Goal: Task Accomplishment & Management: Manage account settings

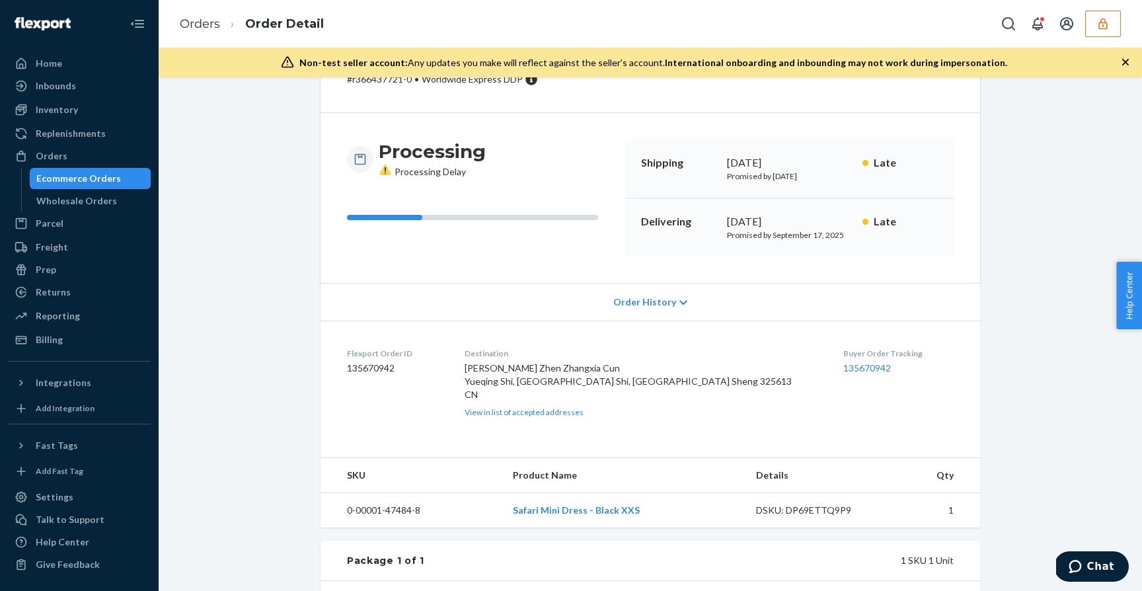
scroll to position [83, 0]
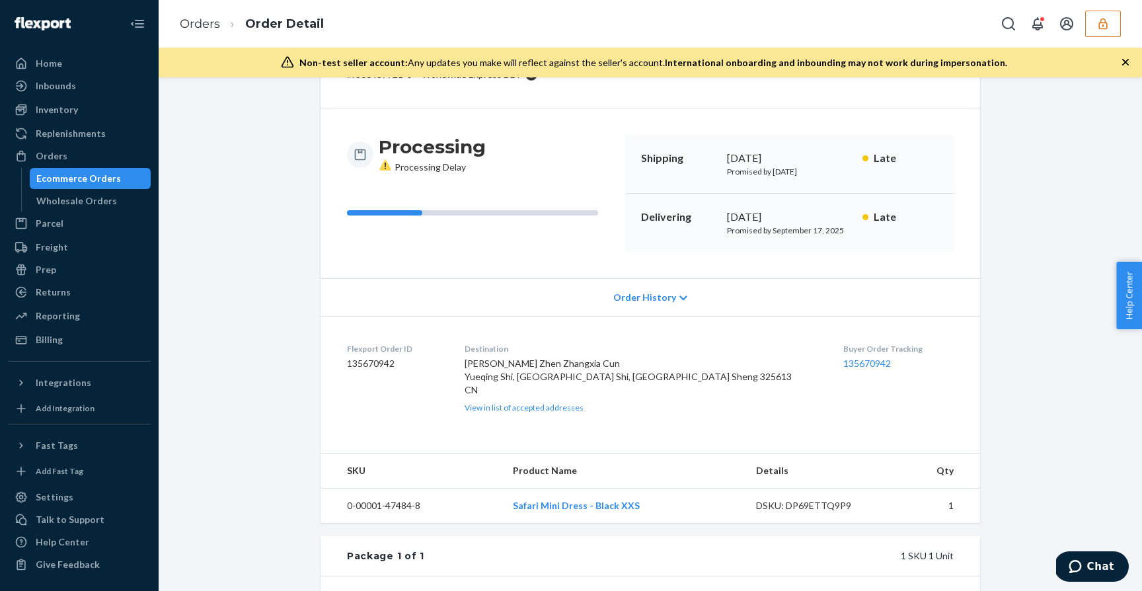
click at [680, 292] on div "Order History" at bounding box center [649, 297] width 659 height 38
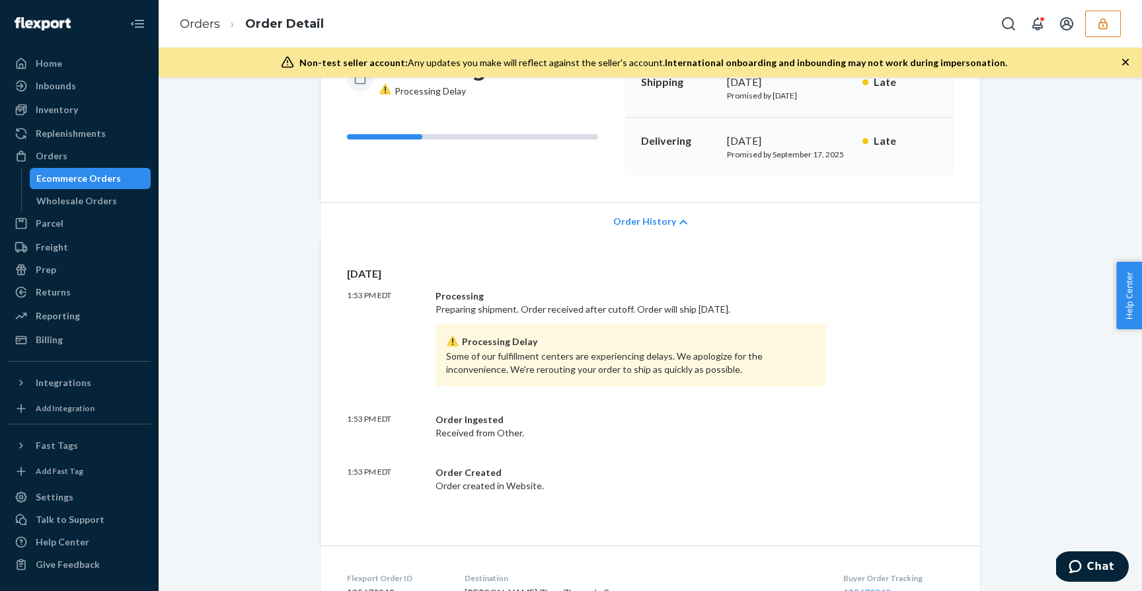
scroll to position [171, 0]
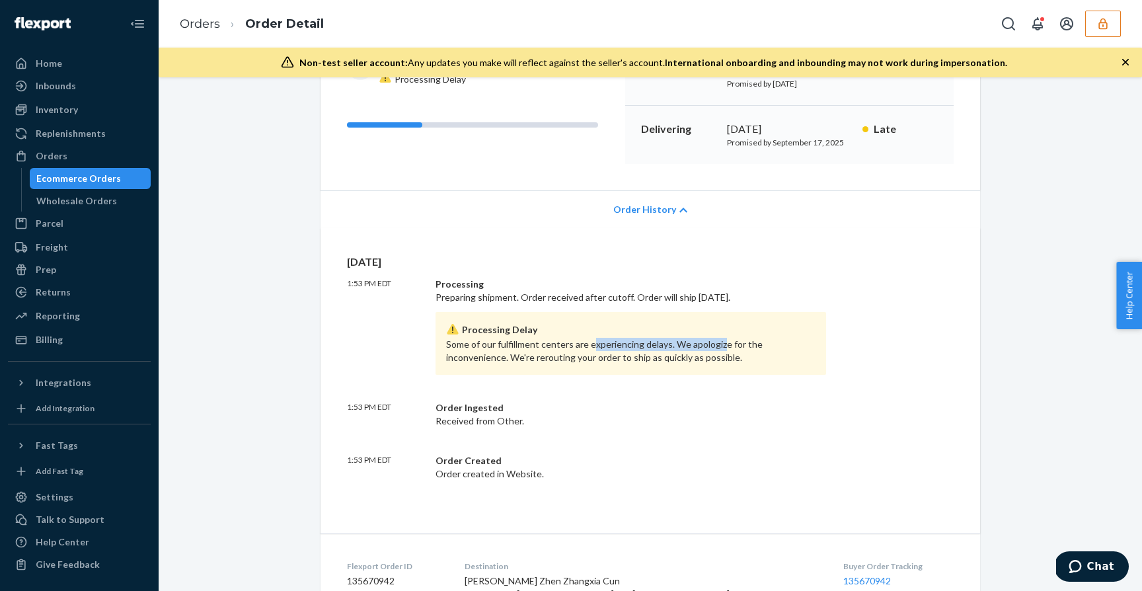
drag, startPoint x: 532, startPoint y: 342, endPoint x: 658, endPoint y: 344, distance: 126.2
click at [658, 344] on div "Processing Delay Some of our fulfillment centers are experiencing delays. We ap…" at bounding box center [630, 343] width 390 height 63
click at [730, 346] on div "Processing Delay Some of our fulfillment centers are experiencing delays. We ap…" at bounding box center [630, 343] width 390 height 63
drag, startPoint x: 567, startPoint y: 360, endPoint x: 673, endPoint y: 372, distance: 105.7
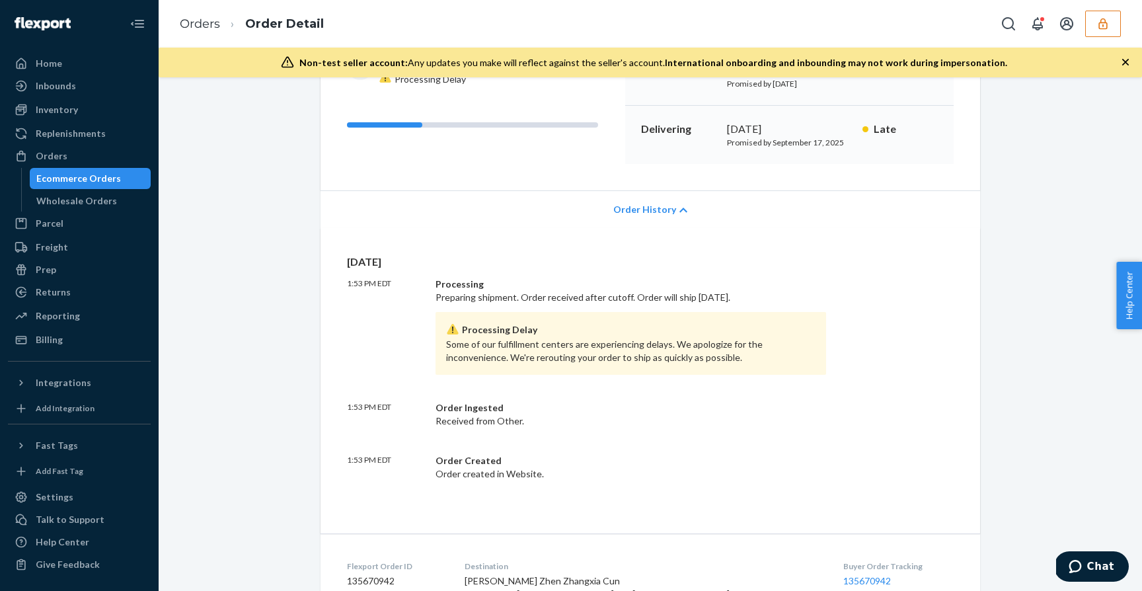
click at [673, 372] on div "Processing Delay Some of our fulfillment centers are experiencing delays. We ap…" at bounding box center [630, 343] width 390 height 63
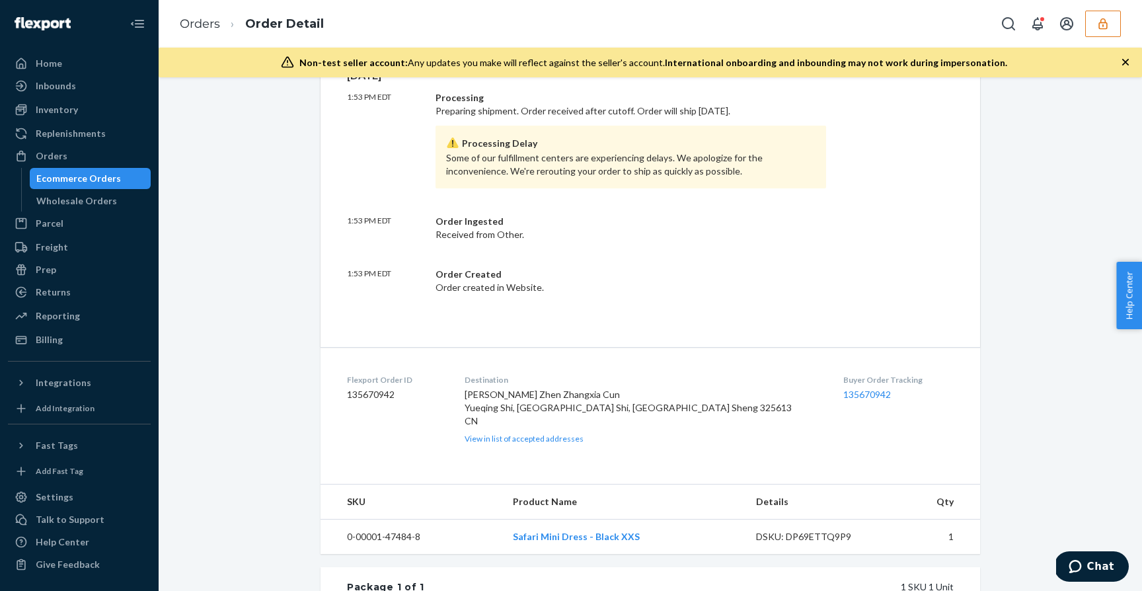
scroll to position [367, 0]
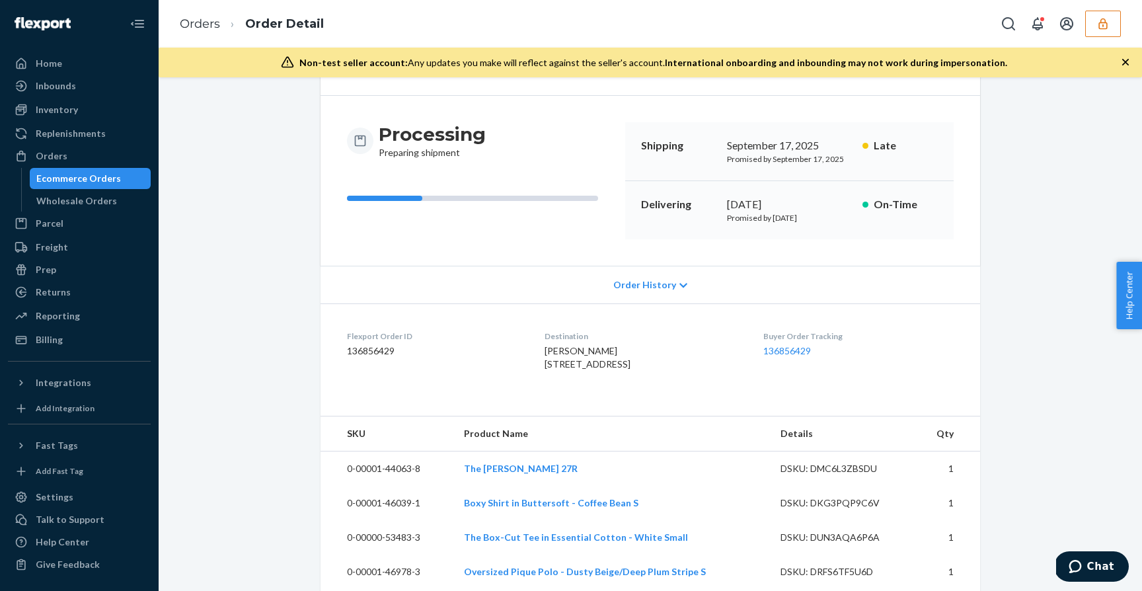
scroll to position [128, 0]
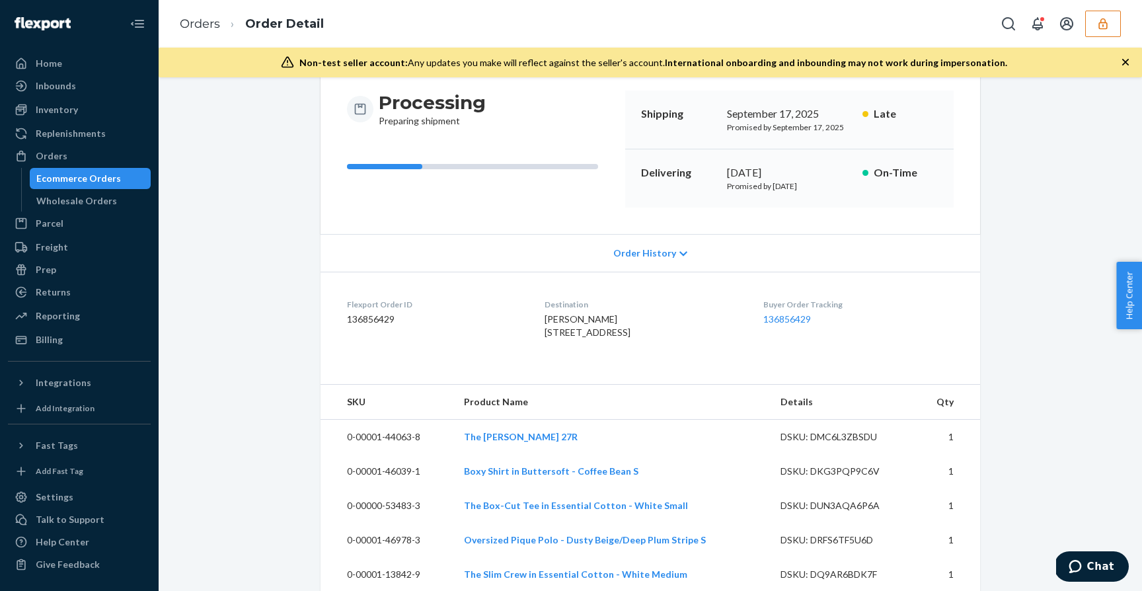
click at [652, 262] on div "Order History" at bounding box center [649, 253] width 659 height 38
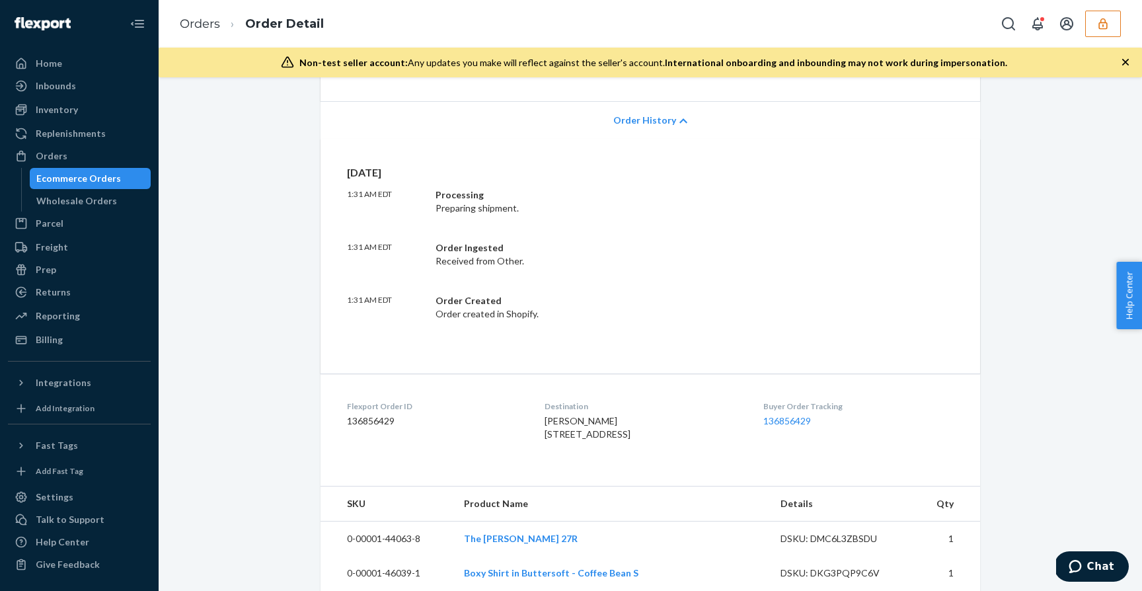
scroll to position [0, 0]
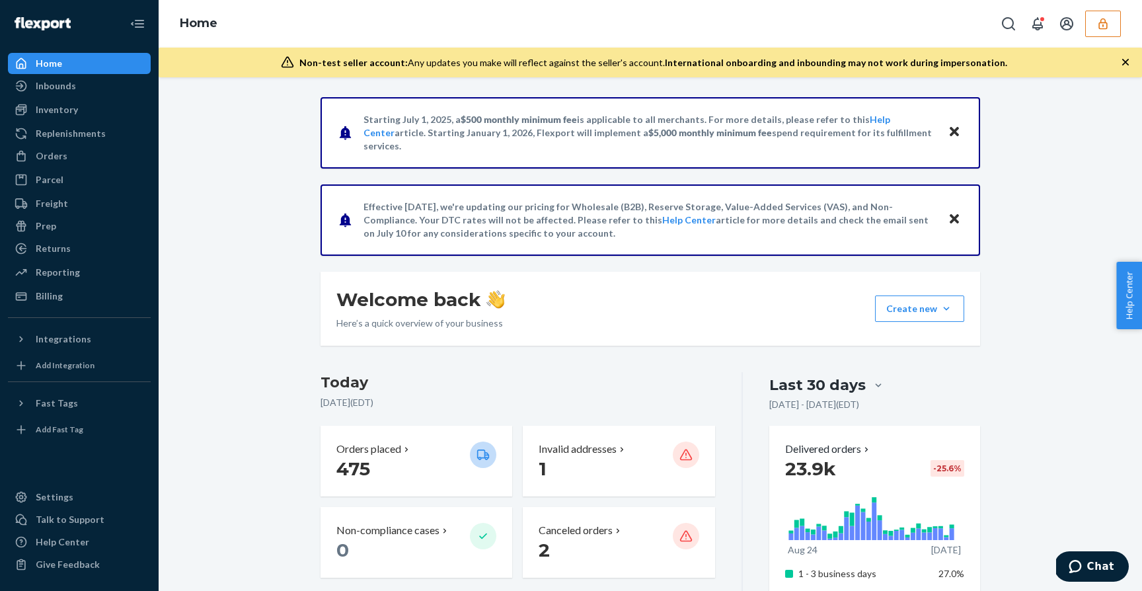
click at [1110, 22] on button "button" at bounding box center [1103, 24] width 36 height 26
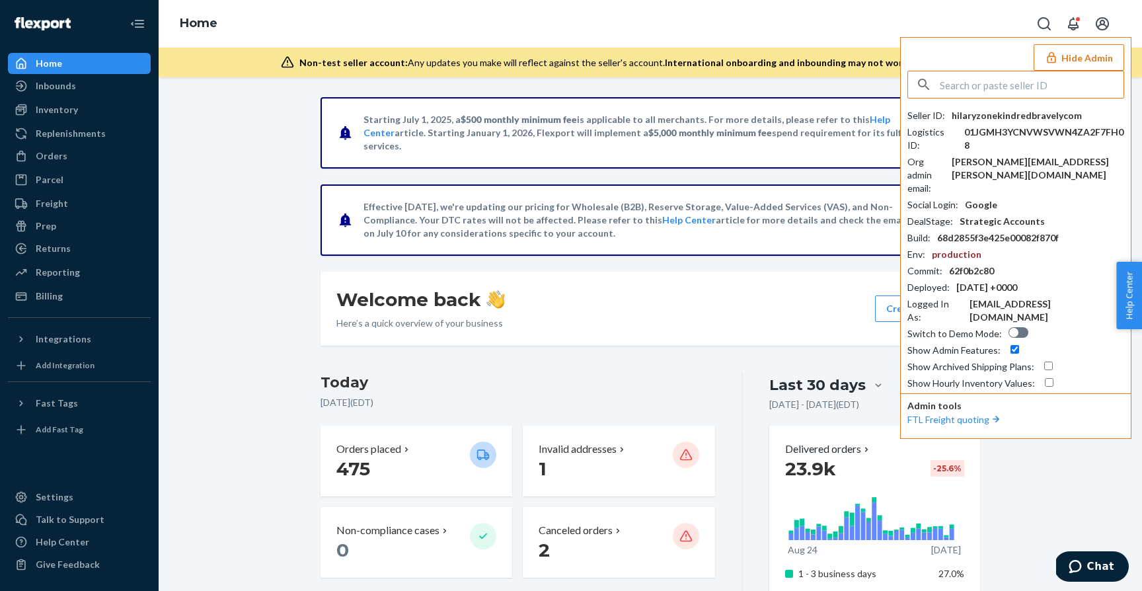
click at [1027, 81] on input "text" at bounding box center [1031, 84] width 184 height 26
type input "ian"
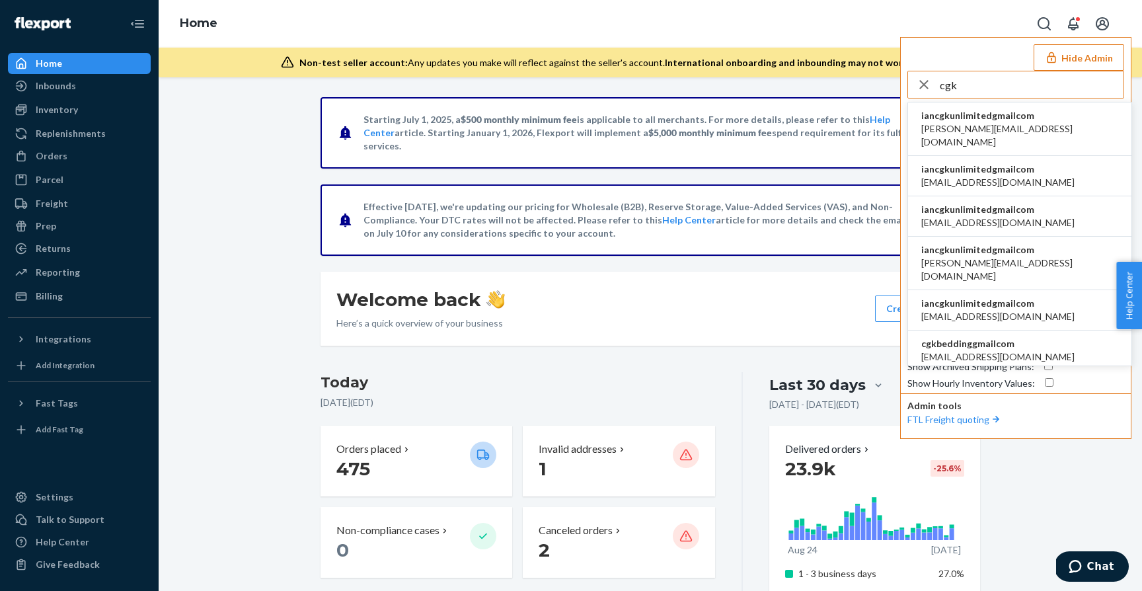
type input "cgk"
click at [1006, 122] on span "iancgkunlimitedgmailcom" at bounding box center [1019, 115] width 197 height 13
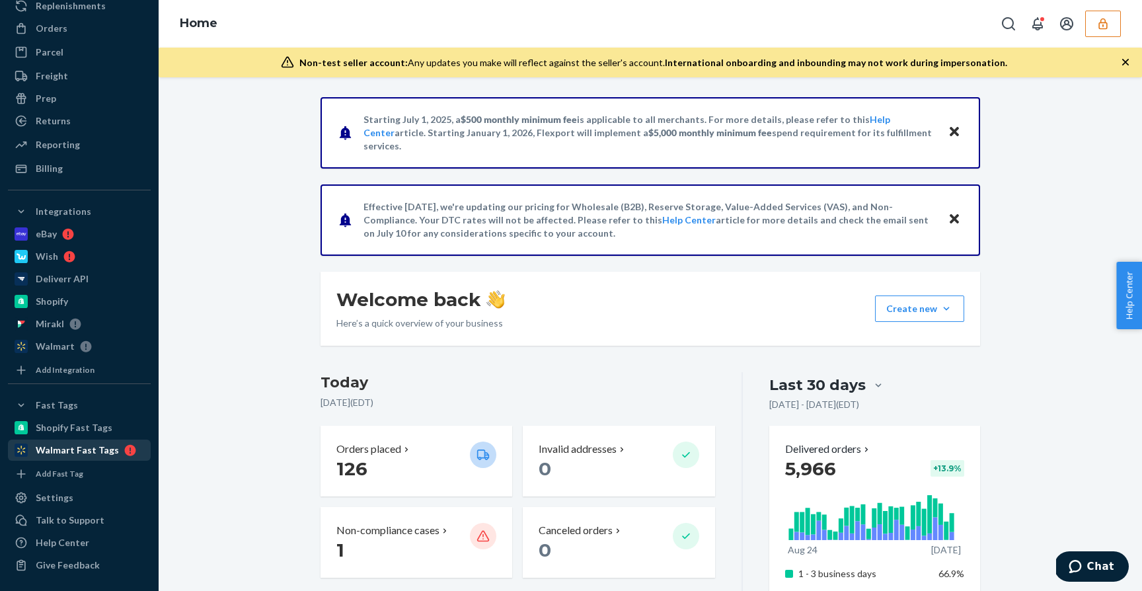
scroll to position [128, 0]
click at [69, 497] on div "Settings" at bounding box center [79, 497] width 140 height 18
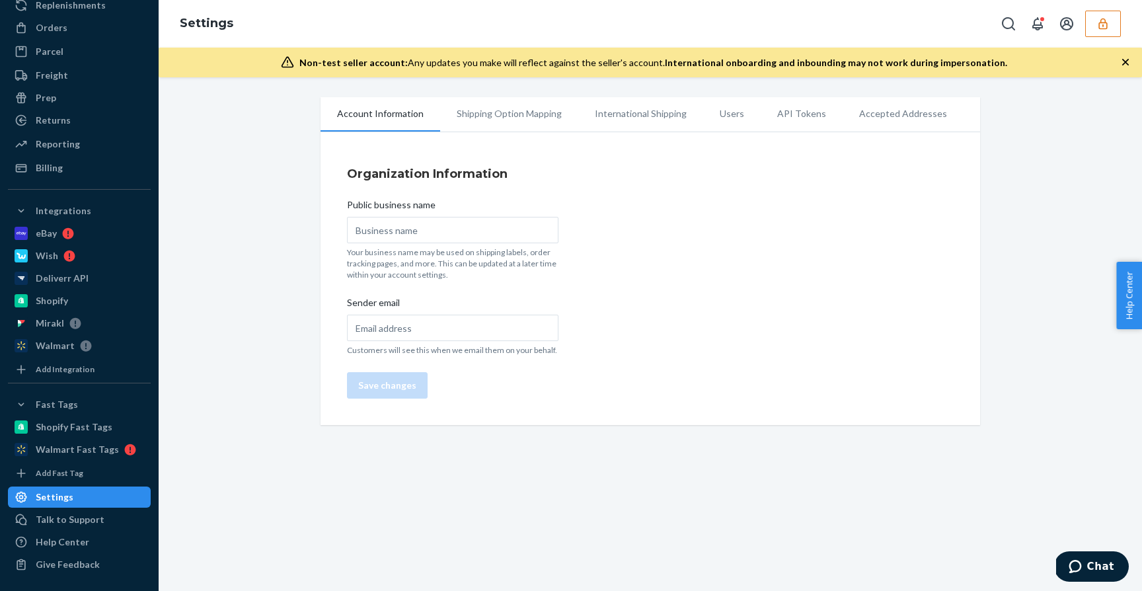
click at [799, 114] on li "API Tokens" at bounding box center [801, 113] width 82 height 33
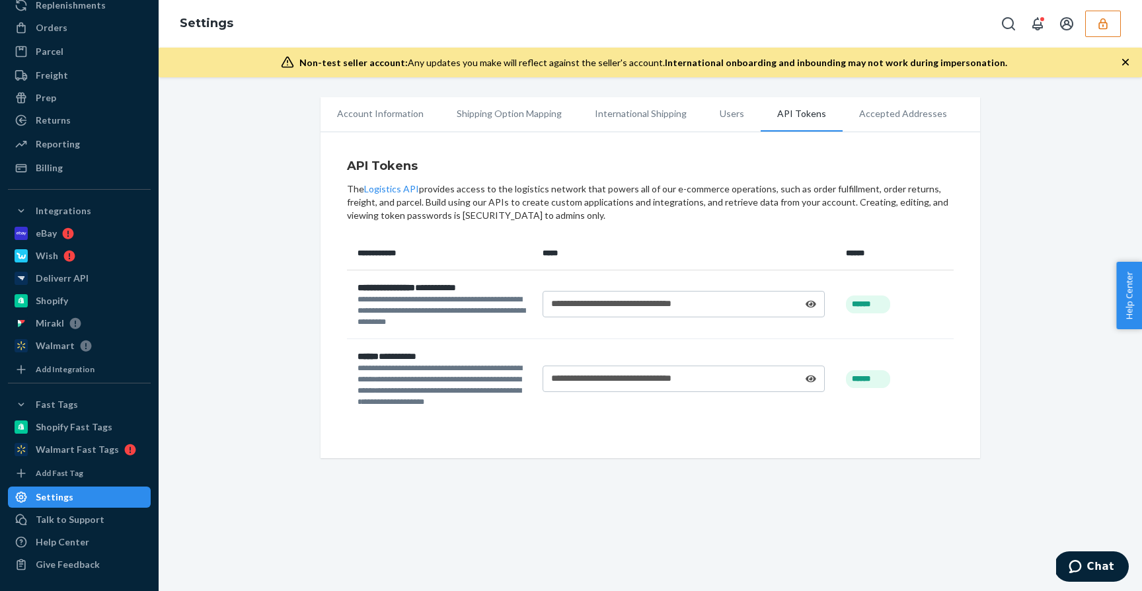
click at [1094, 20] on button "button" at bounding box center [1103, 24] width 36 height 26
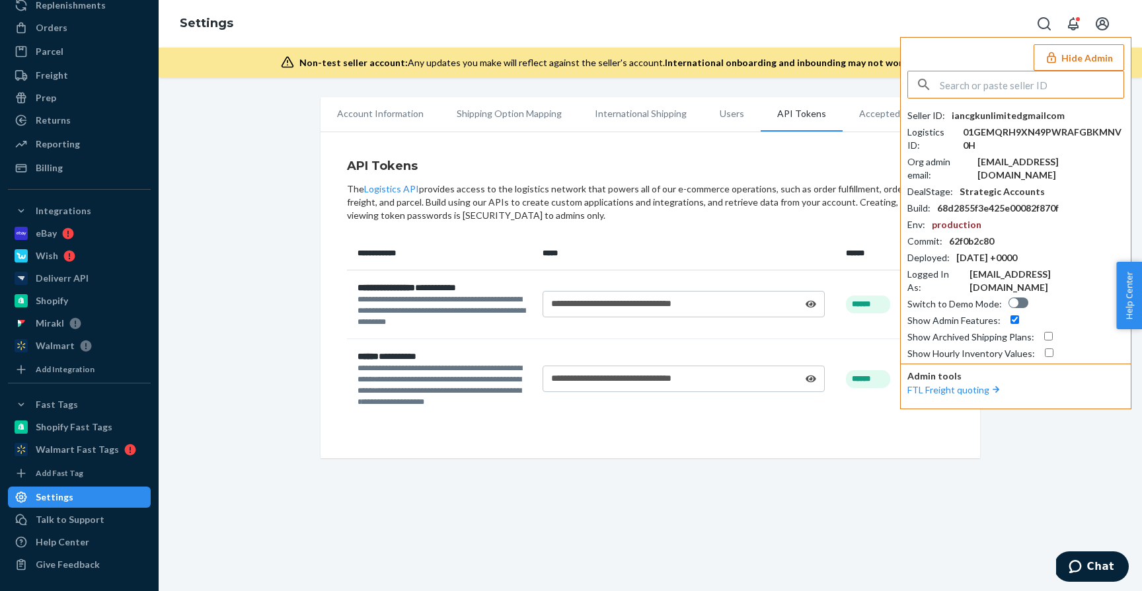
click at [1022, 83] on input "text" at bounding box center [1031, 84] width 184 height 26
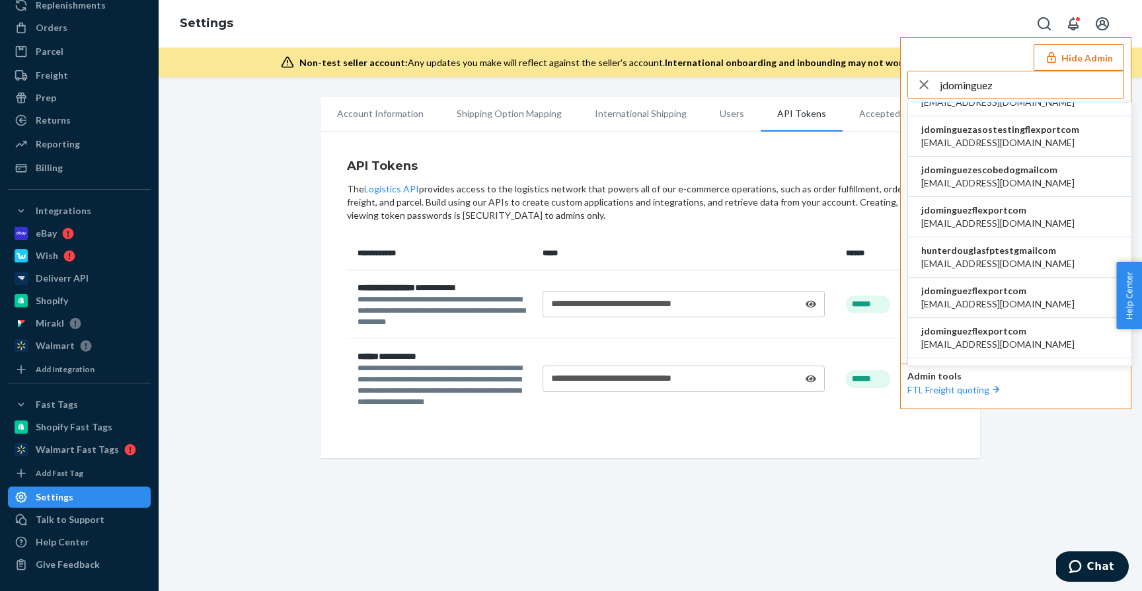
scroll to position [342, 0]
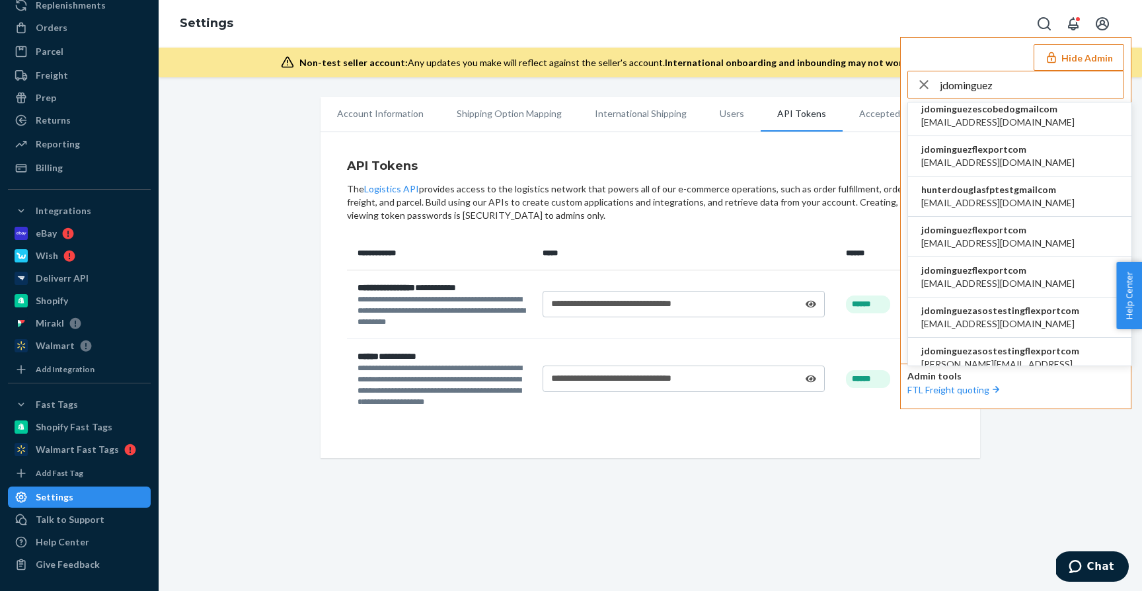
type input "jdominguez"
click at [1010, 223] on span "jdominguezflexportcom" at bounding box center [997, 229] width 153 height 13
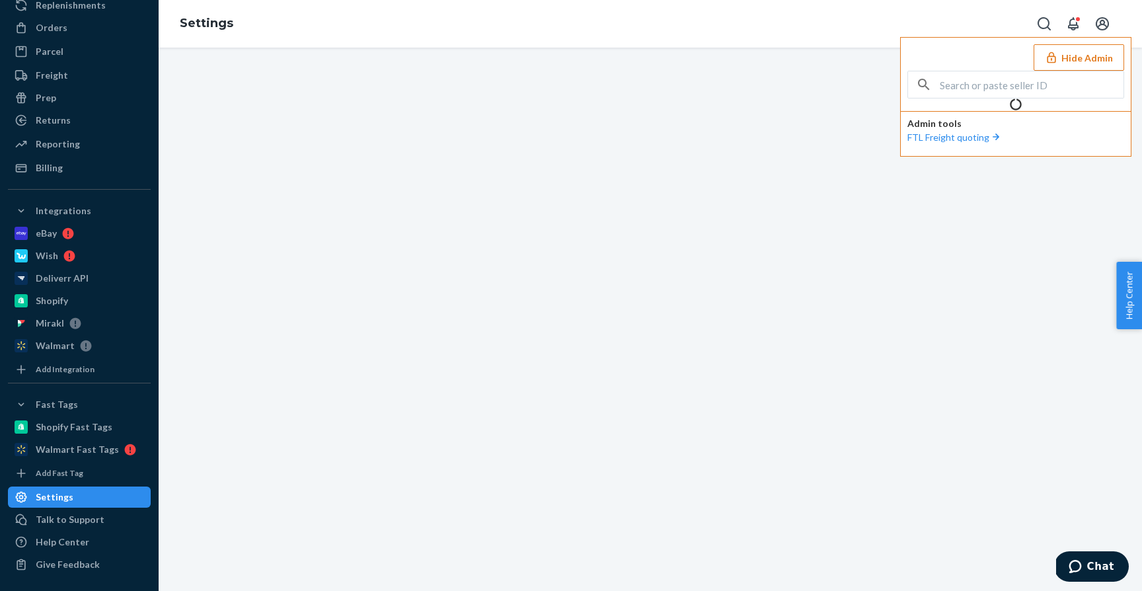
scroll to position [0, 0]
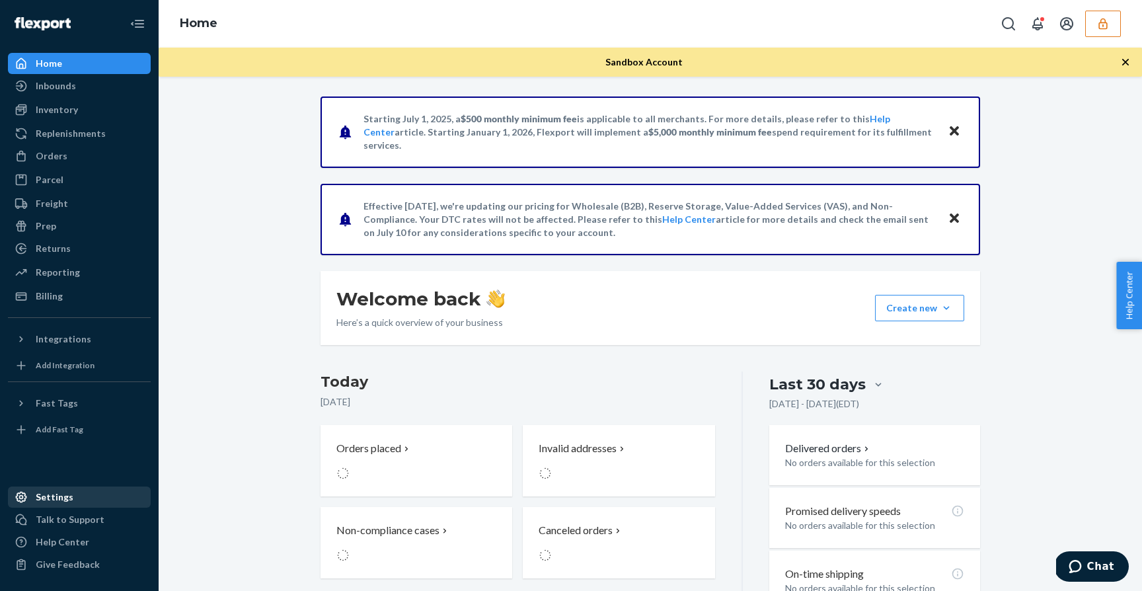
click at [65, 496] on div "Settings" at bounding box center [55, 496] width 38 height 13
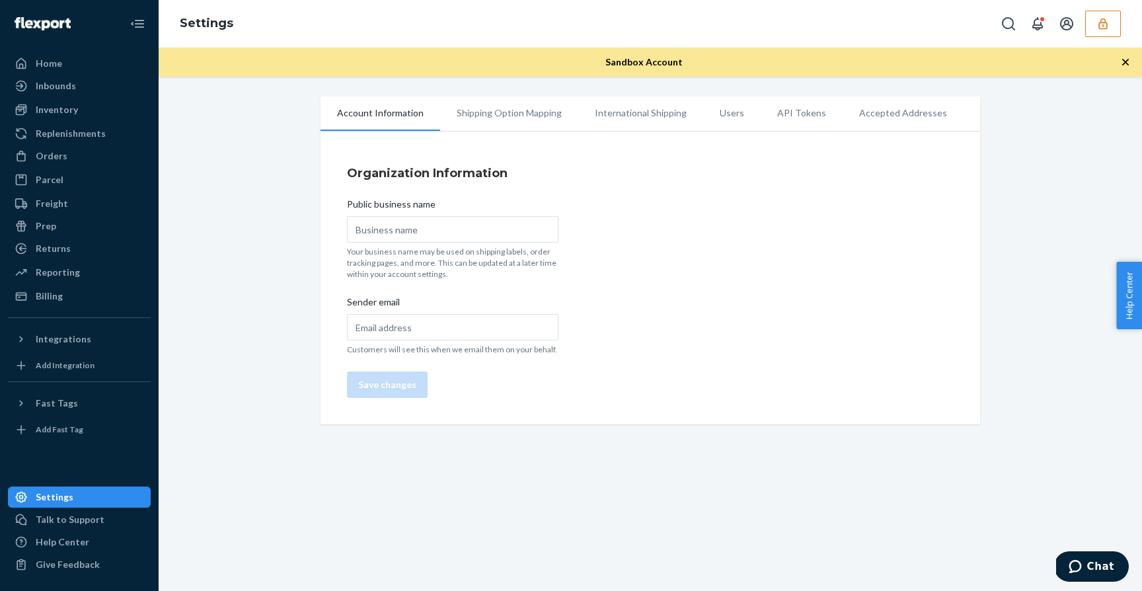
click at [792, 112] on li "API Tokens" at bounding box center [801, 112] width 82 height 33
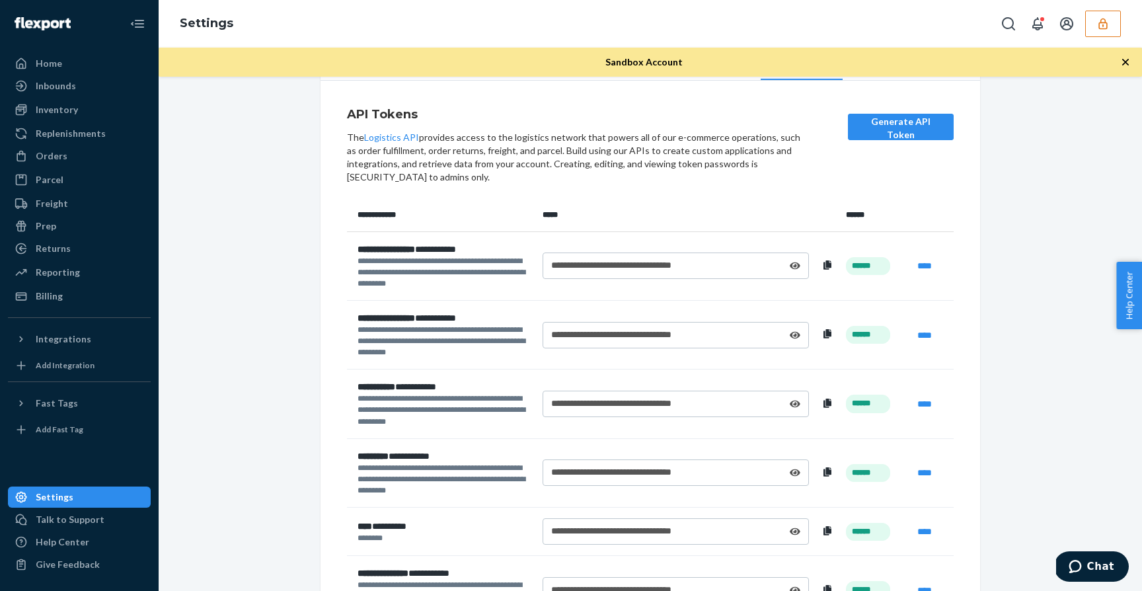
scroll to position [124, 0]
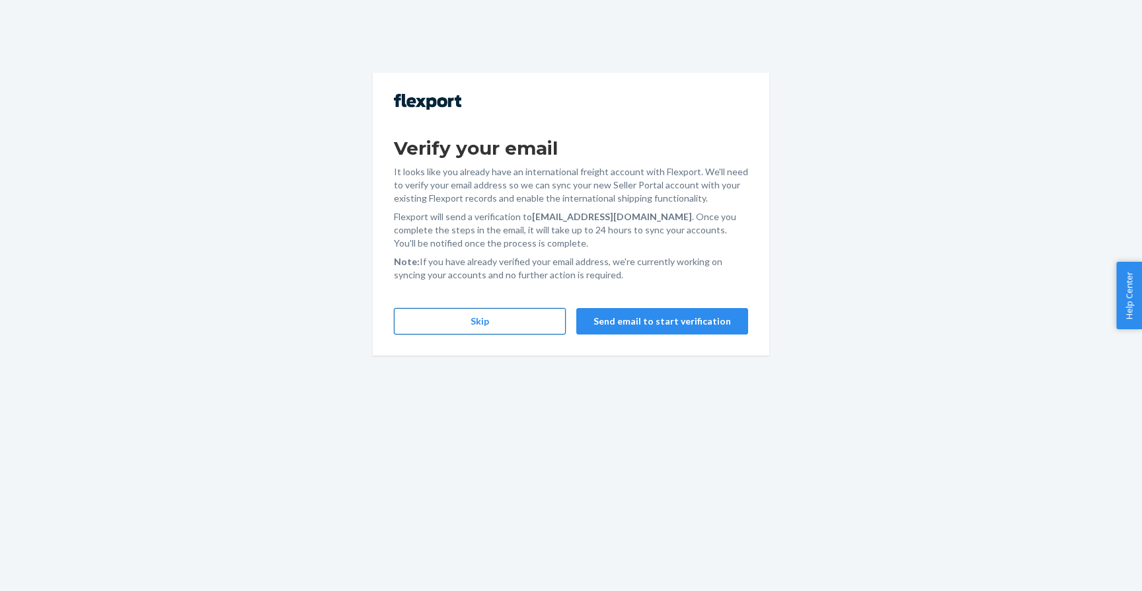
click at [518, 320] on button "Skip" at bounding box center [480, 321] width 172 height 26
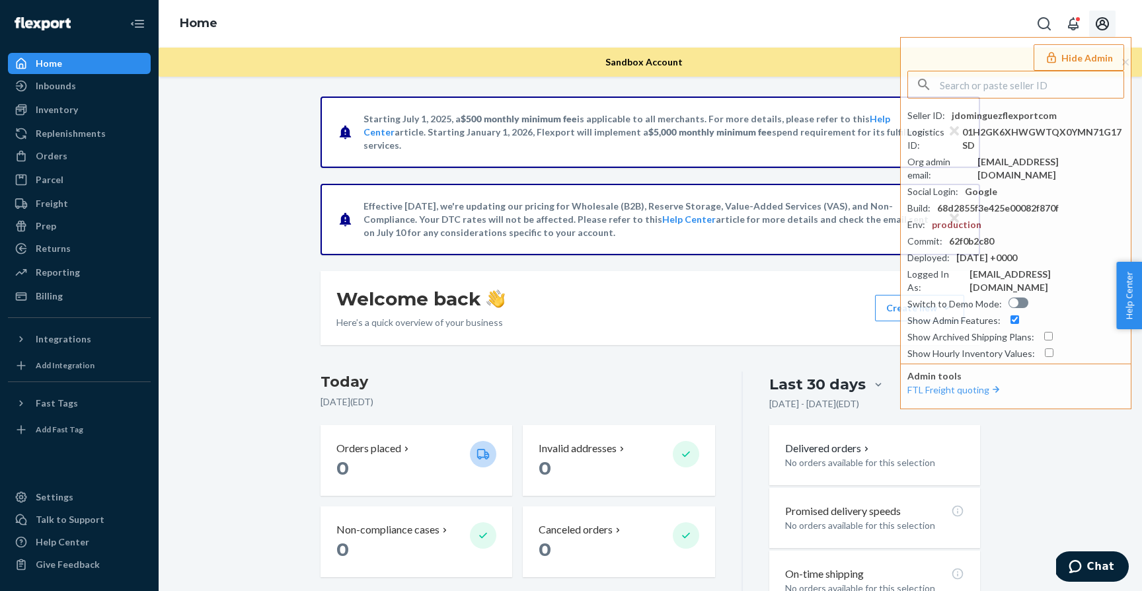
click at [1103, 17] on icon "Open account menu" at bounding box center [1102, 24] width 16 height 16
click at [1056, 116] on div "Log out" at bounding box center [1070, 128] width 99 height 24
